Goal: Task Accomplishment & Management: Manage account settings

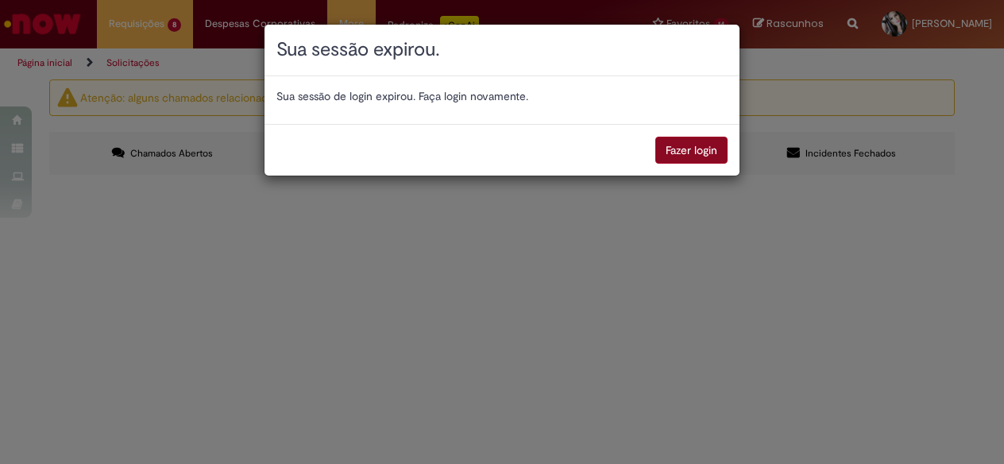
click at [684, 141] on button "Fazer login" at bounding box center [691, 150] width 72 height 27
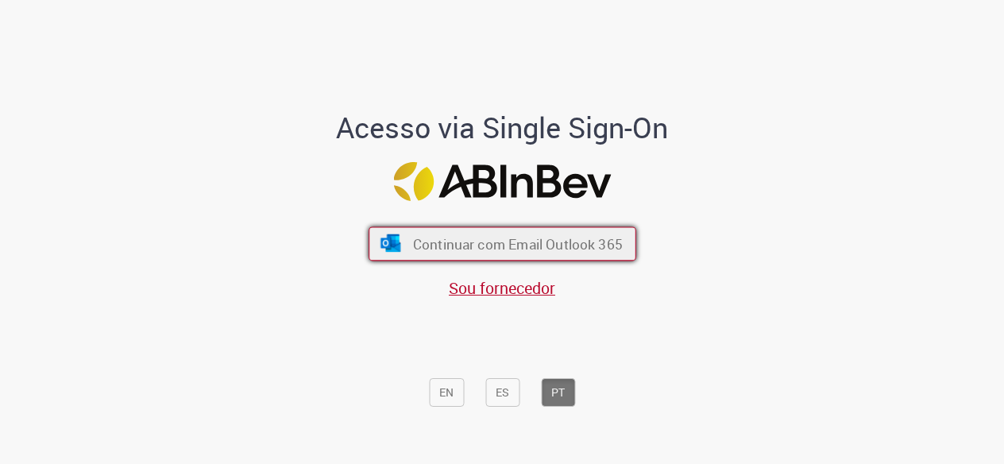
click at [488, 241] on font "Continuar com Email Outlook 365" at bounding box center [517, 244] width 210 height 18
